Goal: Task Accomplishment & Management: Manage account settings

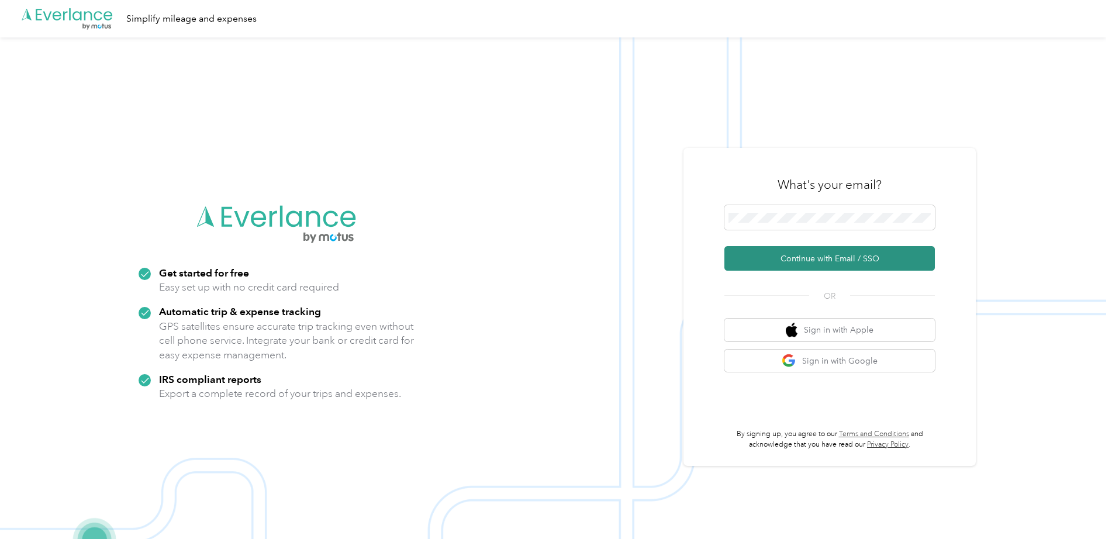
click at [802, 259] on button "Continue with Email / SSO" at bounding box center [829, 258] width 210 height 25
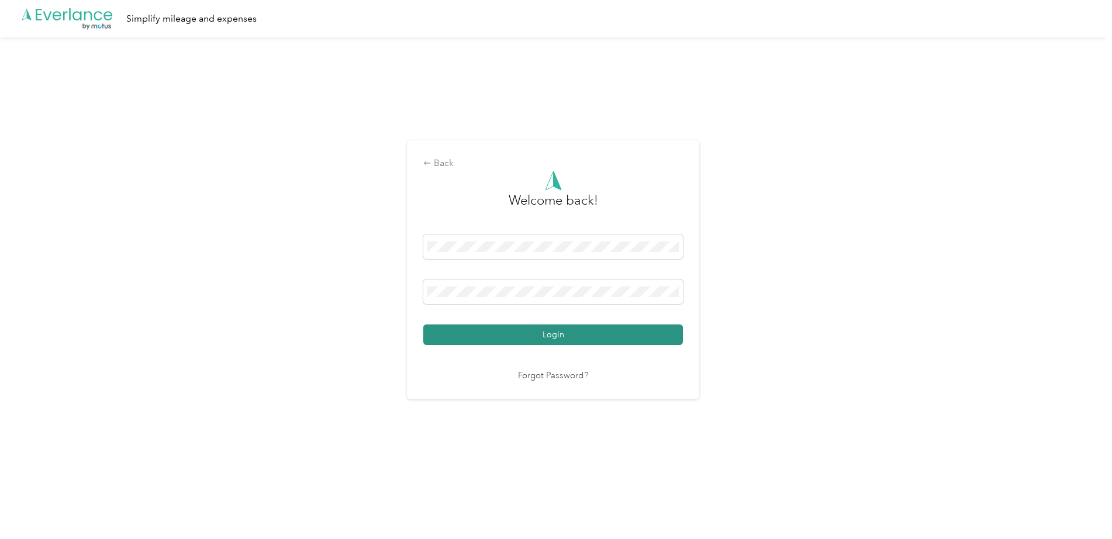
click at [488, 336] on button "Login" at bounding box center [553, 335] width 260 height 20
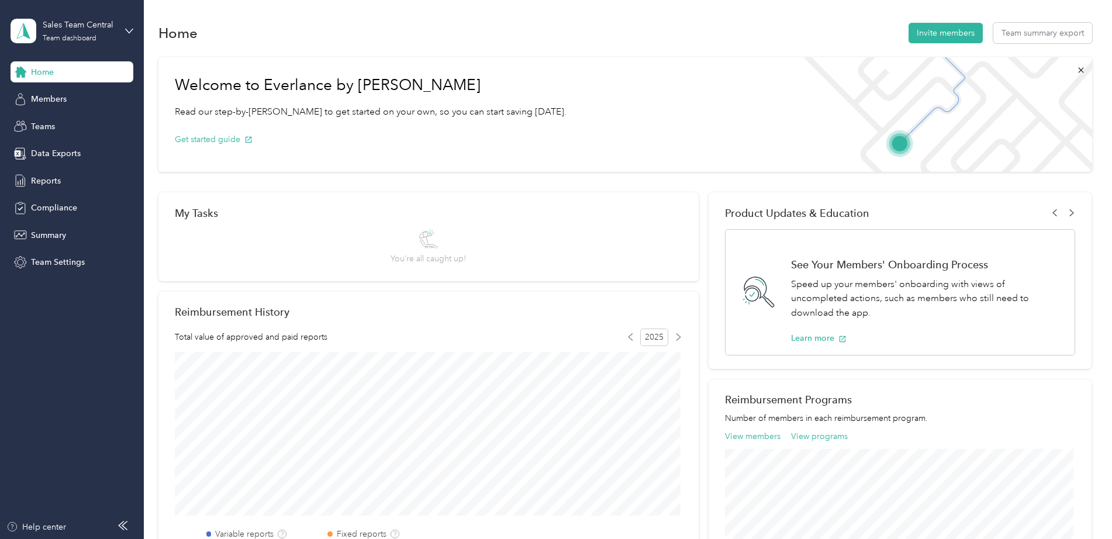
click at [464, 16] on div "Home Invite members Team summary export Welcome to Everlance by Motus Read our …" at bounding box center [625, 427] width 962 height 855
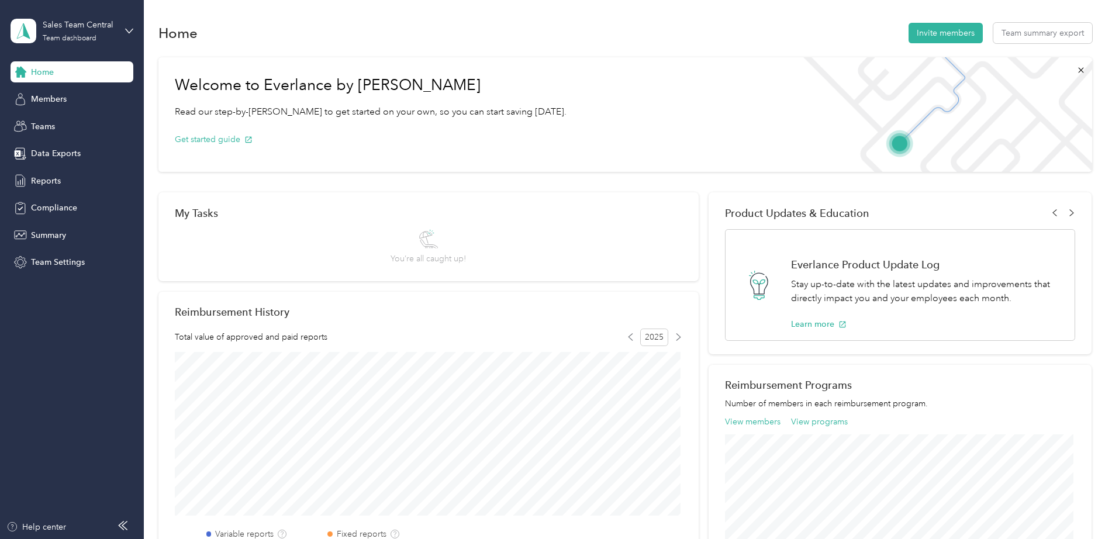
click at [119, 31] on div "Sales Team Central Team dashboard" at bounding box center [72, 31] width 123 height 41
click at [438, 43] on div "Home Invite members Team summary export" at bounding box center [625, 32] width 934 height 25
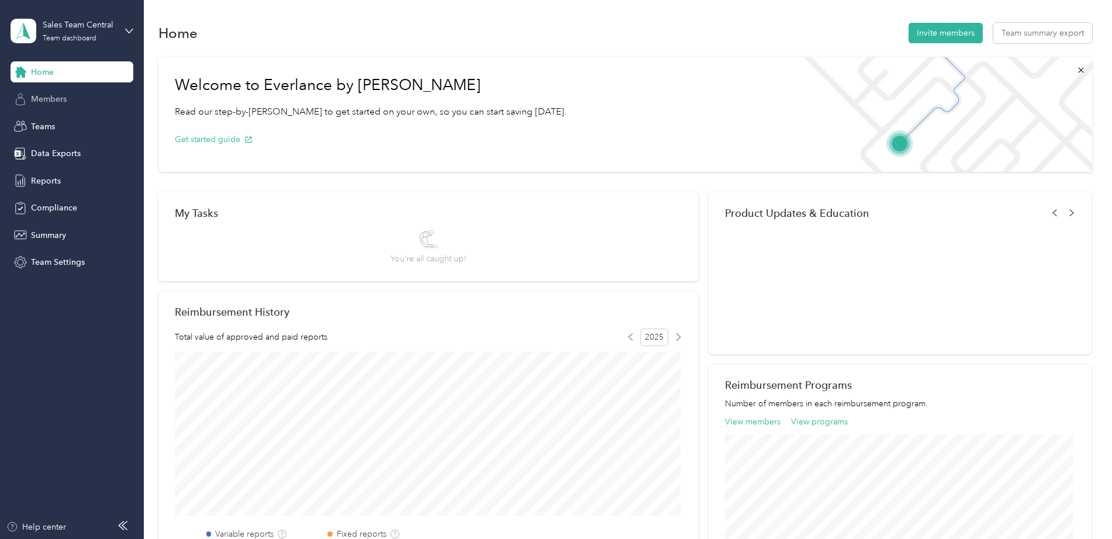
click at [57, 100] on span "Members" at bounding box center [49, 99] width 36 height 12
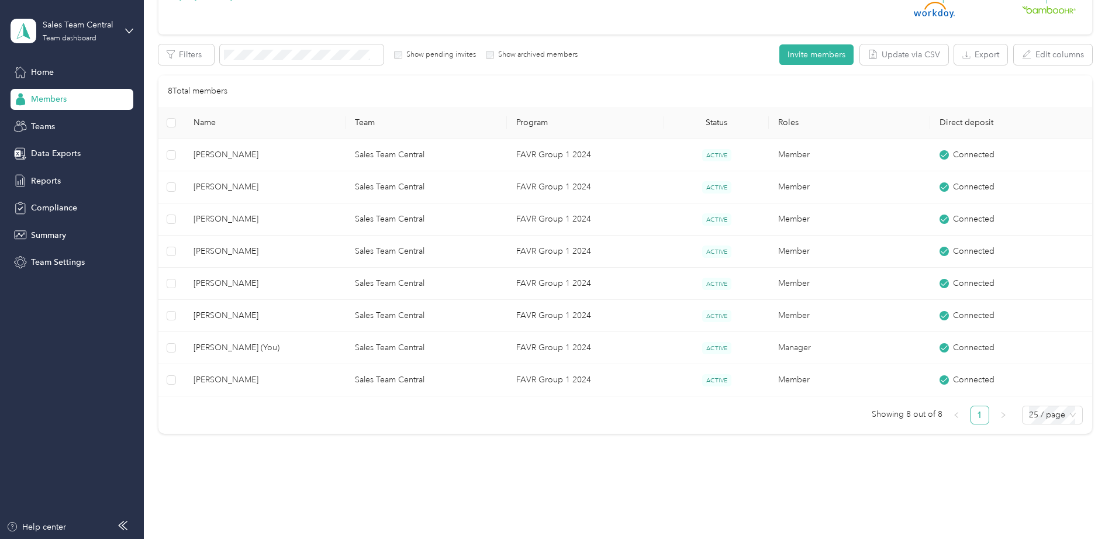
scroll to position [175, 0]
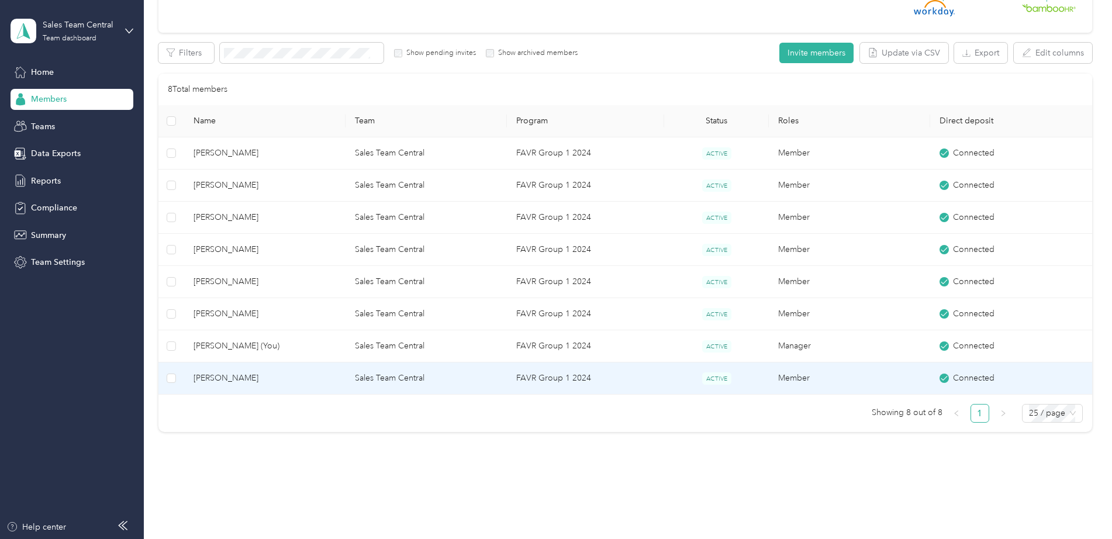
click at [265, 377] on span "[PERSON_NAME]" at bounding box center [265, 378] width 143 height 13
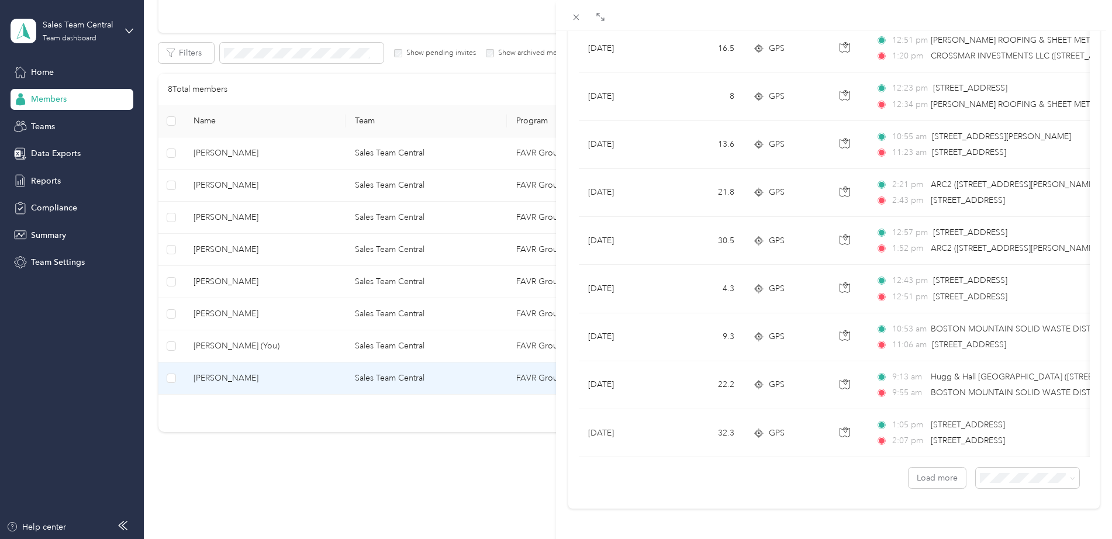
click at [314, 440] on div "[PERSON_NAME] Archive Trips Expenses Reports Member info Program Rates Work hou…" at bounding box center [556, 269] width 1112 height 539
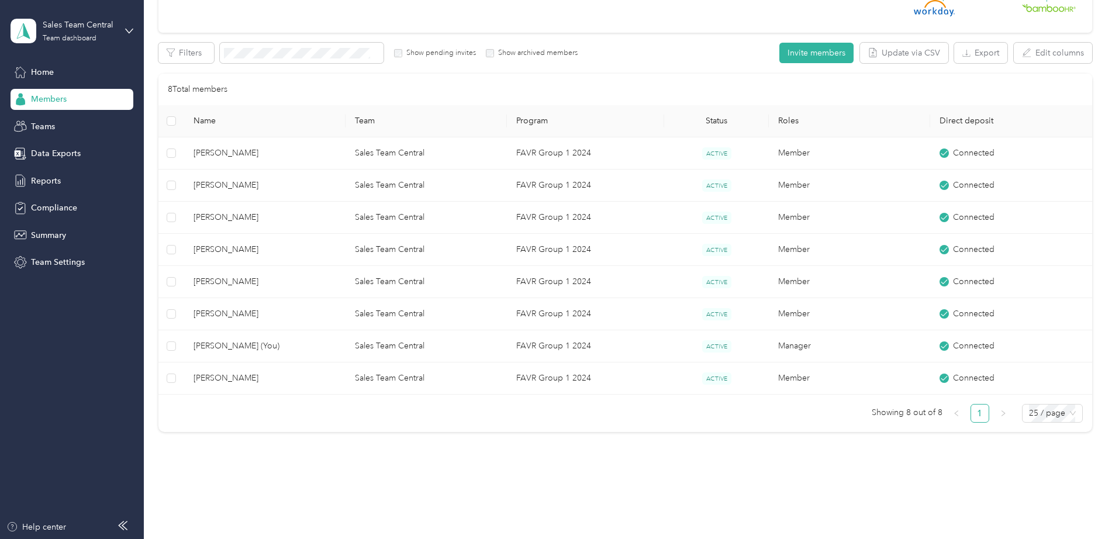
scroll to position [50, 0]
click at [73, 33] on div "Sales Team Central Team dashboard" at bounding box center [79, 30] width 73 height 23
click at [60, 124] on div "Personal dashboard" at bounding box center [58, 122] width 74 height 12
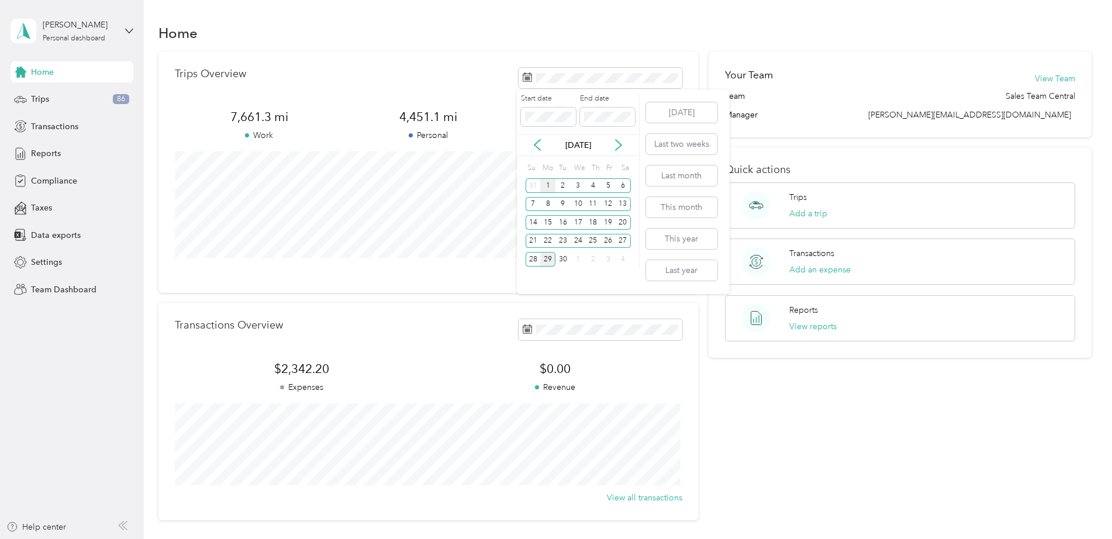
click at [544, 184] on div "1" at bounding box center [547, 185] width 15 height 15
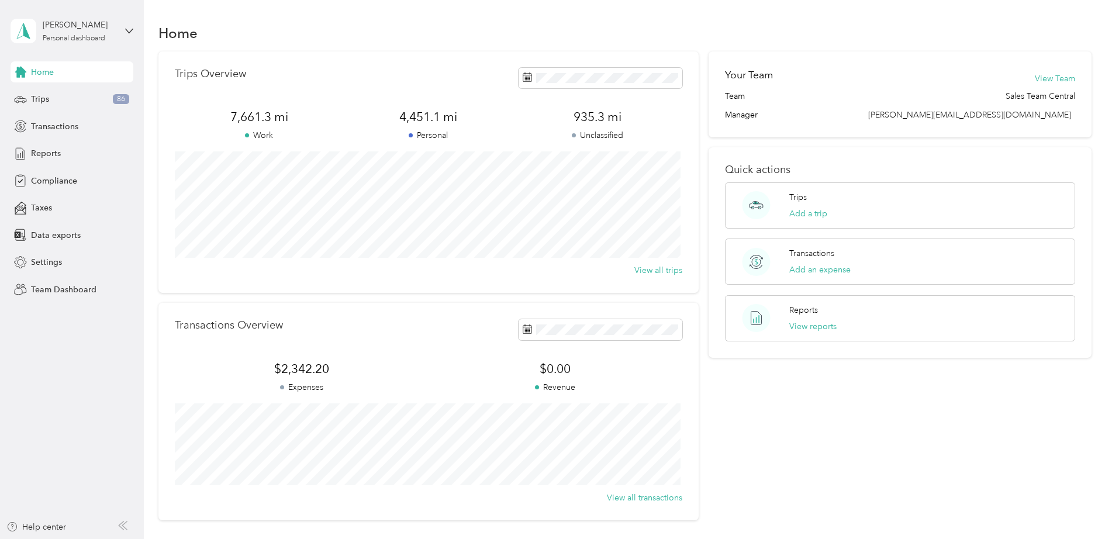
click at [420, 46] on section "Home Trips Overview 7,661.3 mi Work 4,451.1 mi Personal 935.3 mi Unclassified V…" at bounding box center [625, 270] width 934 height 500
click at [675, 210] on button "This month" at bounding box center [681, 207] width 71 height 20
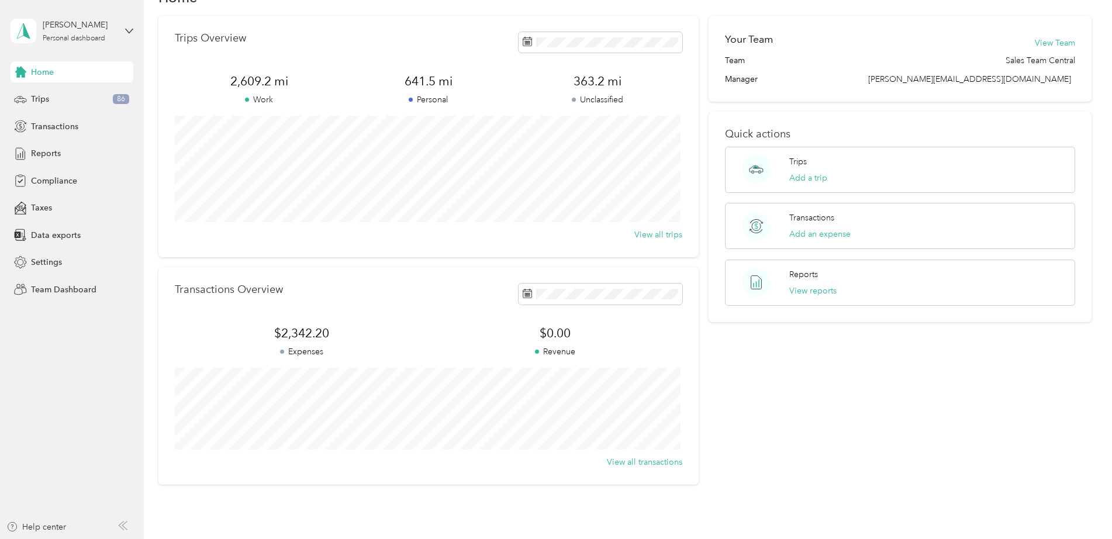
scroll to position [58, 0]
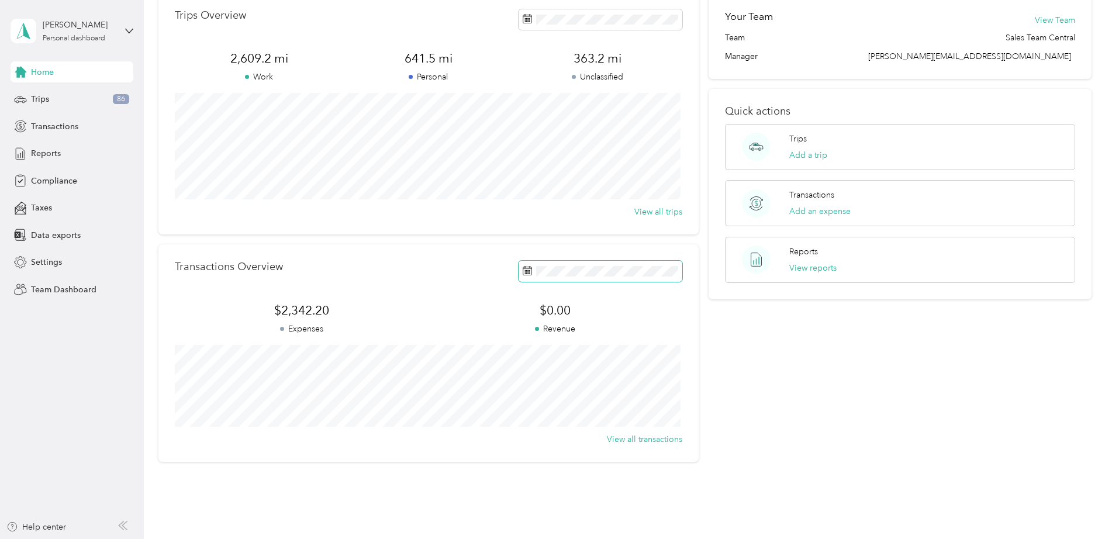
click at [581, 264] on span at bounding box center [601, 271] width 164 height 20
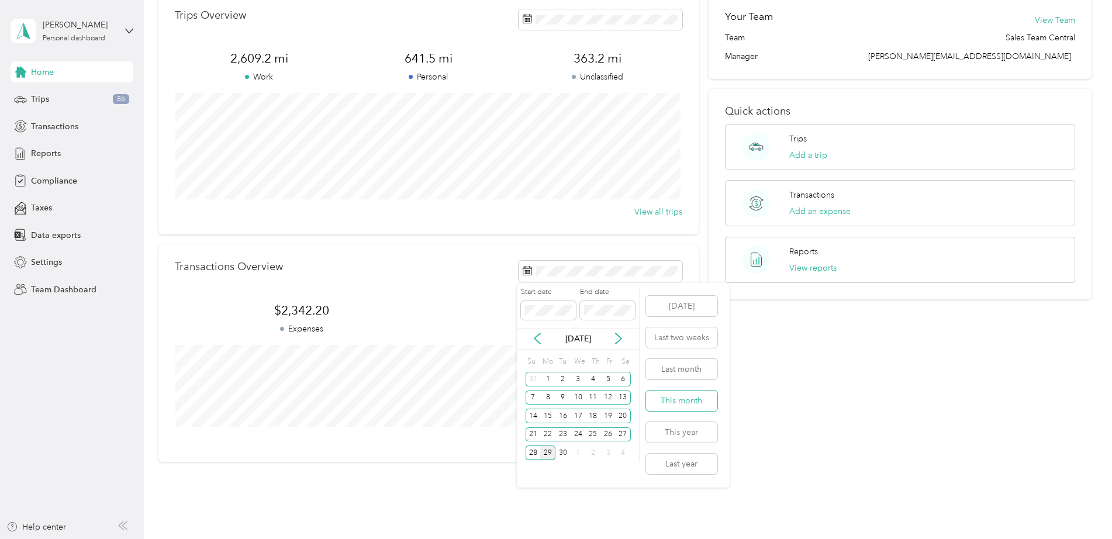
click at [665, 401] on button "This month" at bounding box center [681, 401] width 71 height 20
